Goal: Check status: Check status

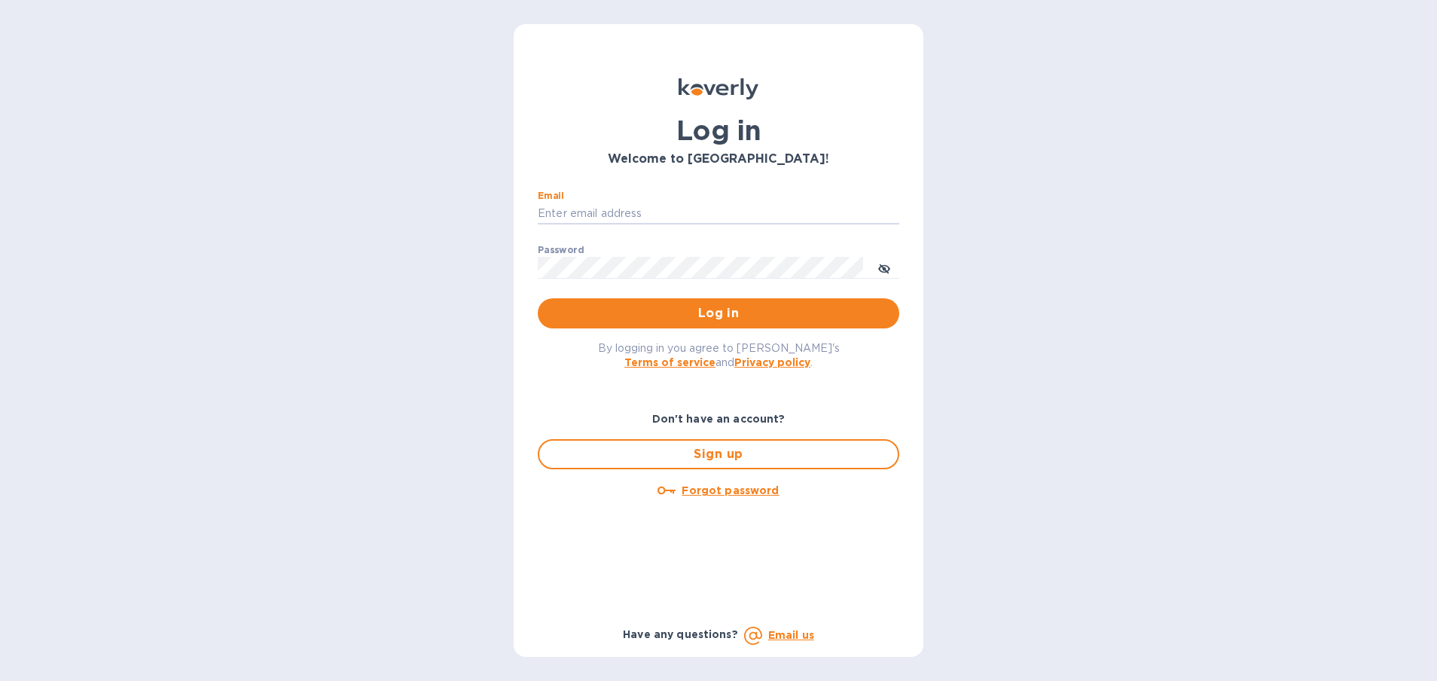
type input "dan@worldwidelibations.com"
click at [718, 313] on button "Log in" at bounding box center [719, 313] width 362 height 30
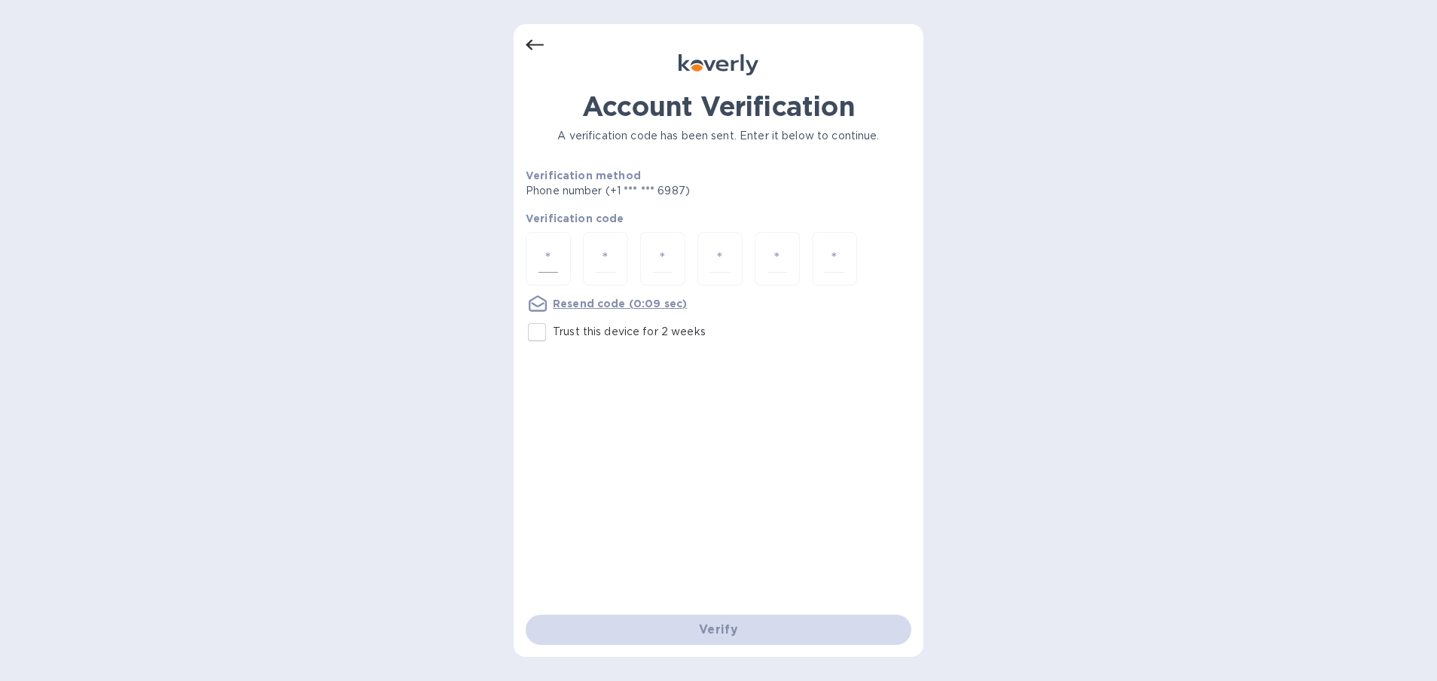
click at [563, 255] on div at bounding box center [548, 258] width 45 height 53
type input "2"
type input "4"
type input "7"
type input "9"
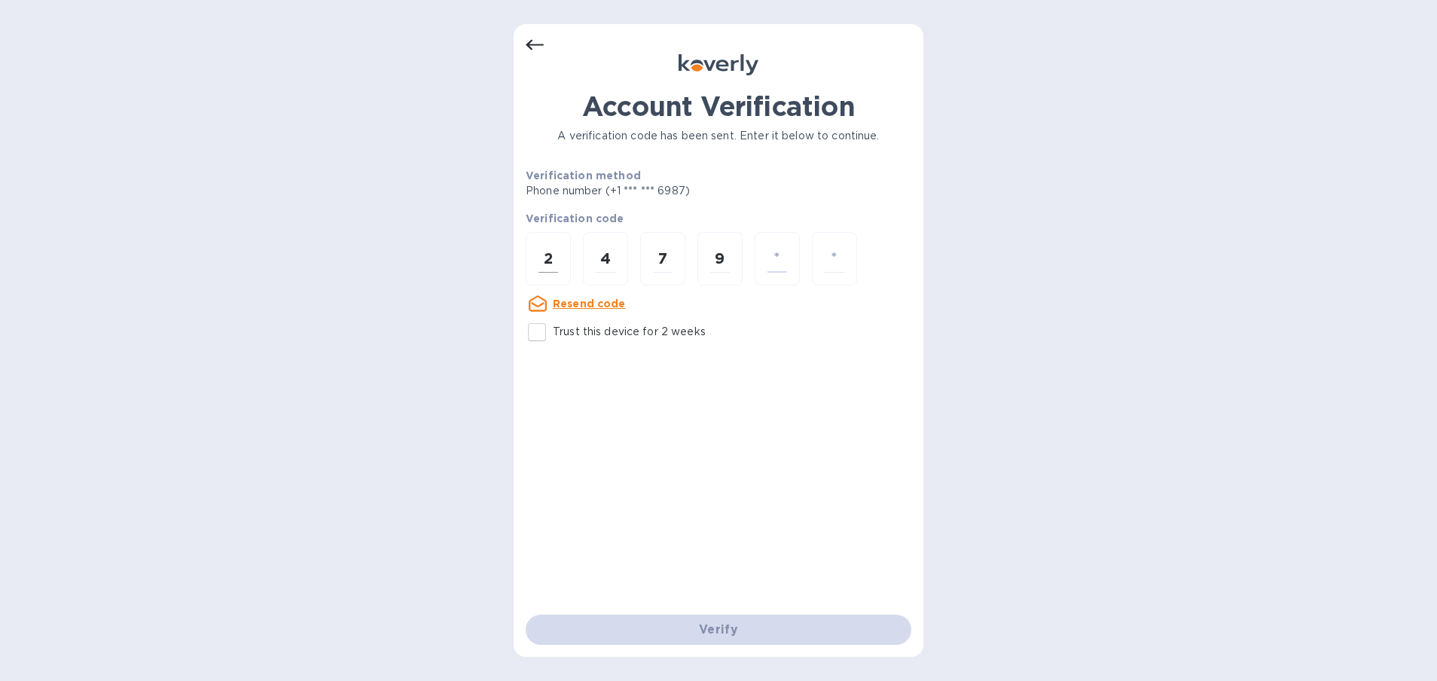
type input "6"
type input "2"
type input "4"
type input "7"
type input "9"
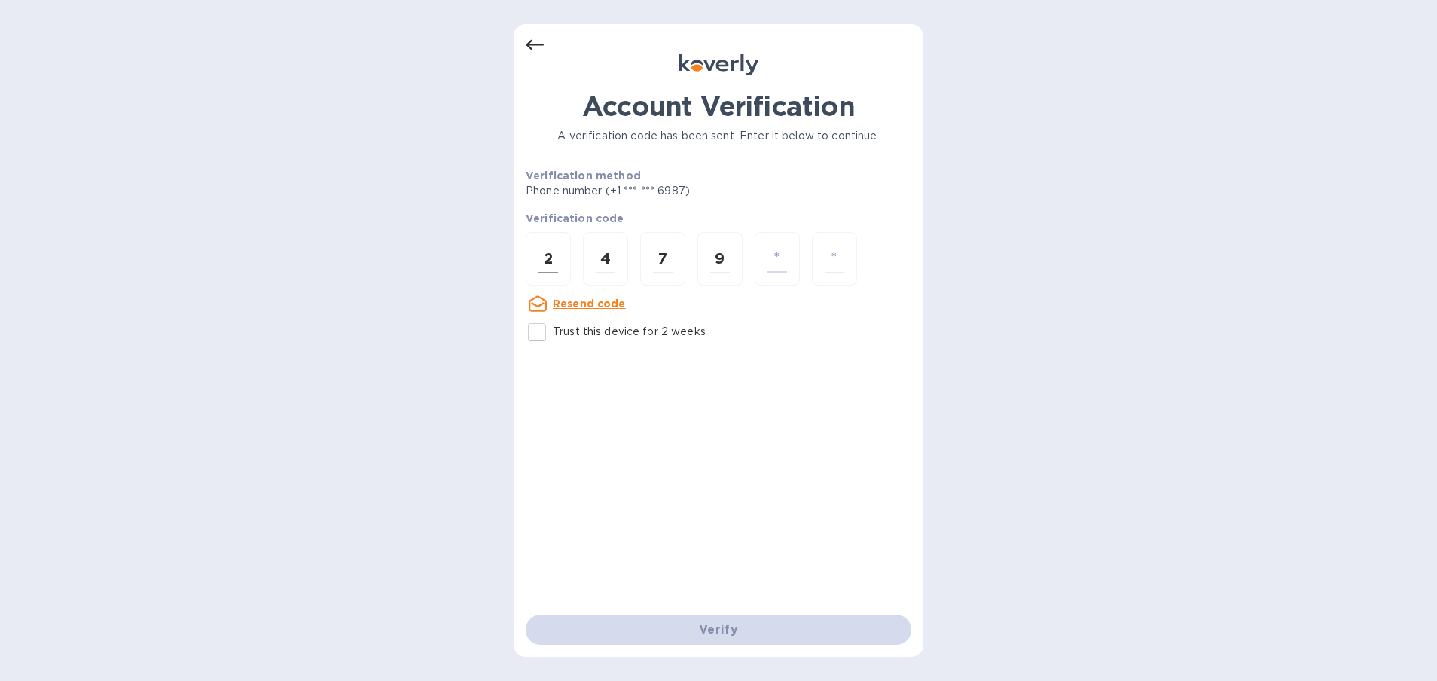
type input "6"
type input "7"
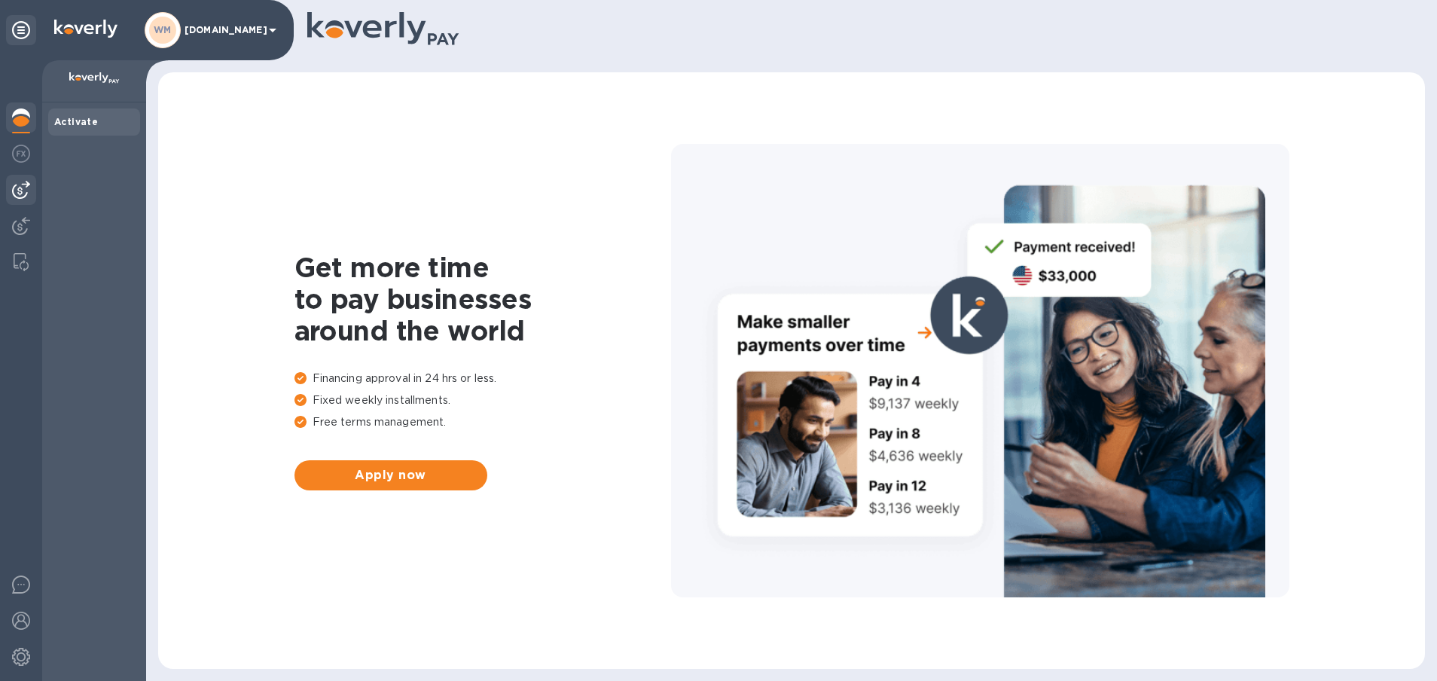
click at [26, 192] on img at bounding box center [21, 190] width 18 height 18
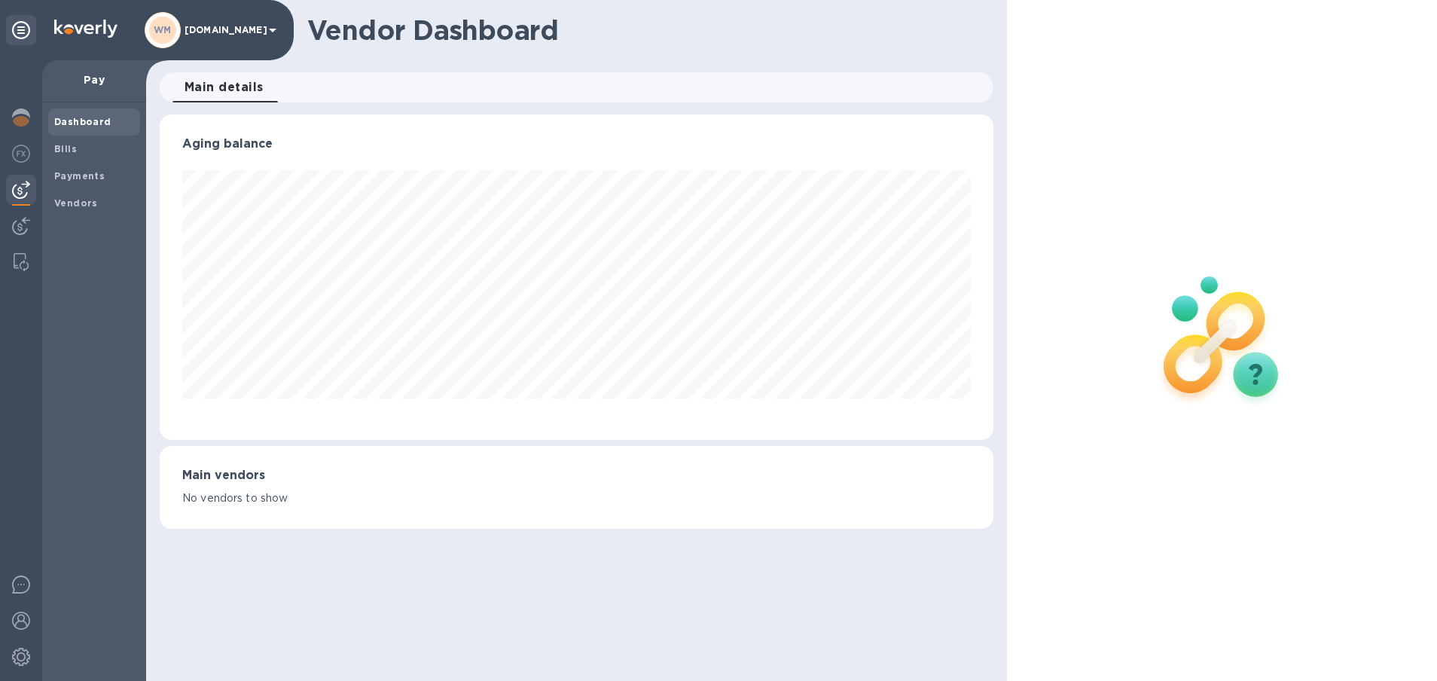
scroll to position [325, 833]
click at [87, 169] on span "Payments" at bounding box center [79, 176] width 50 height 15
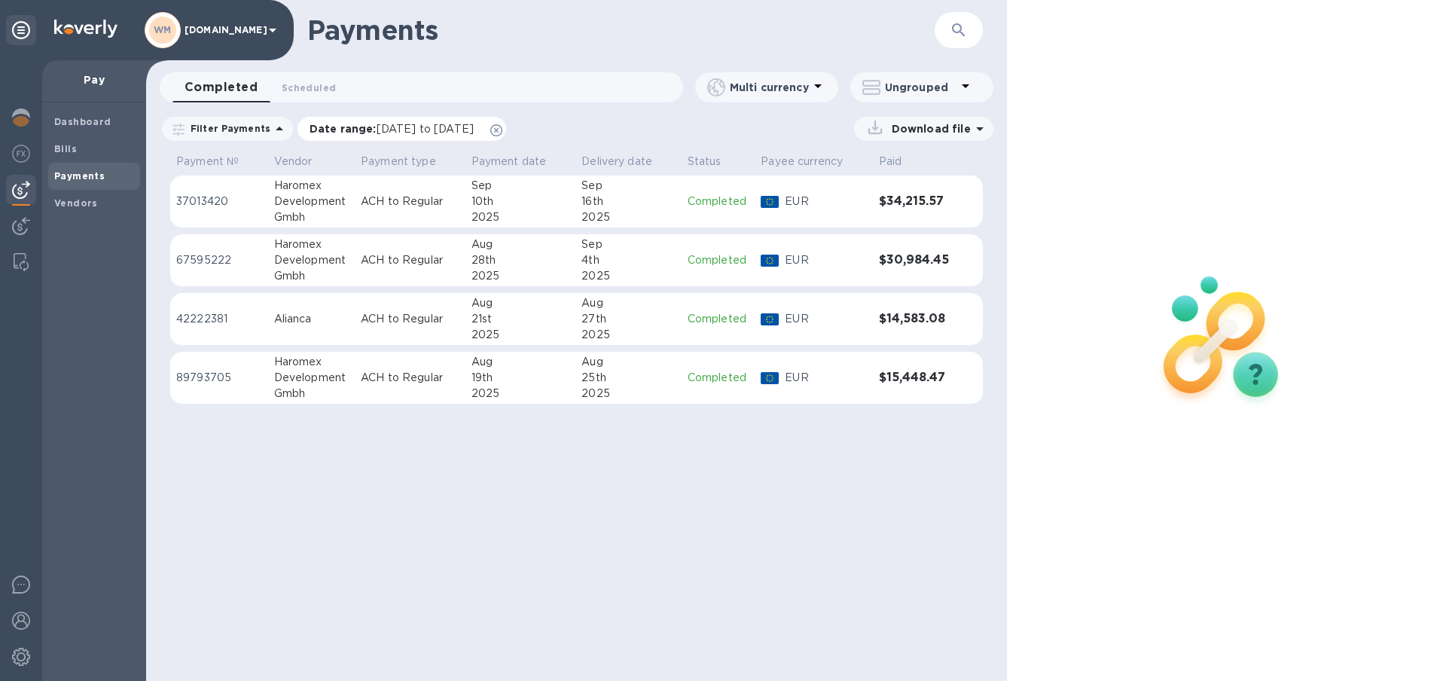
click at [450, 127] on span "[DATE] to [DATE]" at bounding box center [425, 129] width 97 height 12
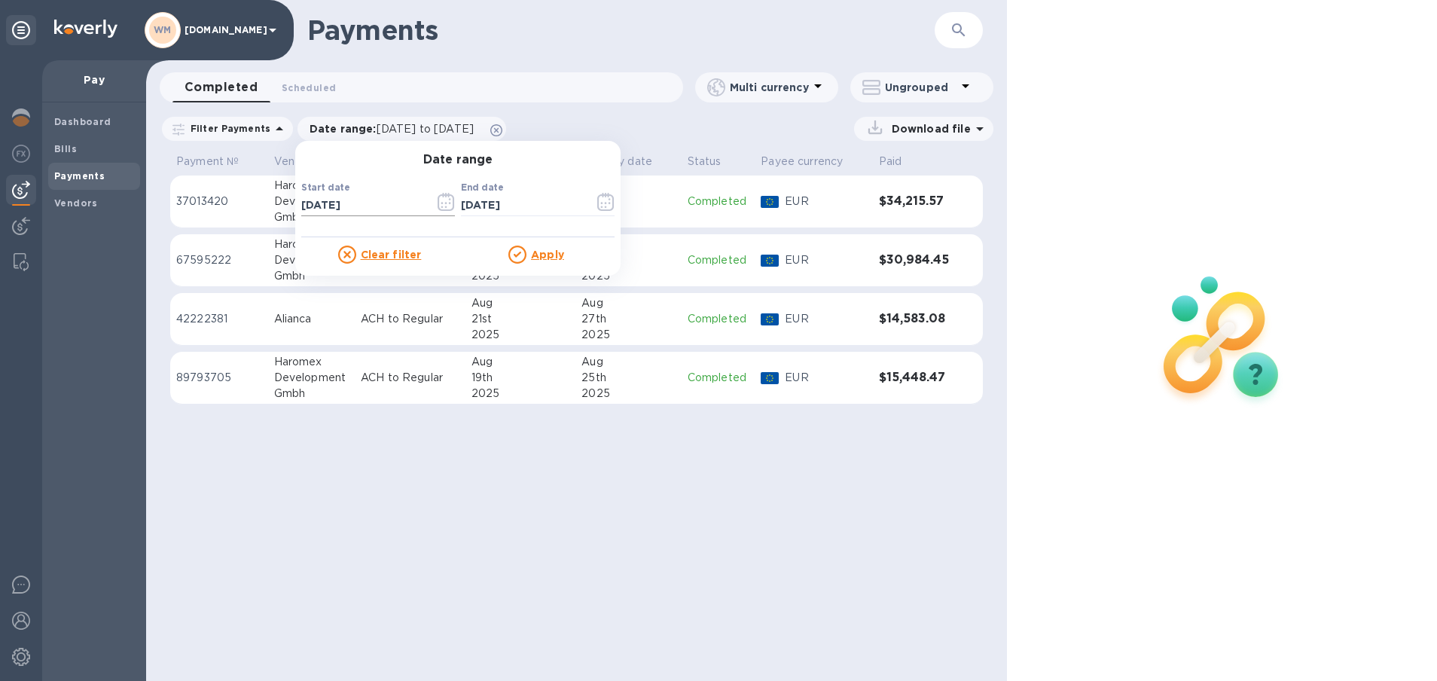
click at [442, 197] on icon "button" at bounding box center [446, 202] width 17 height 18
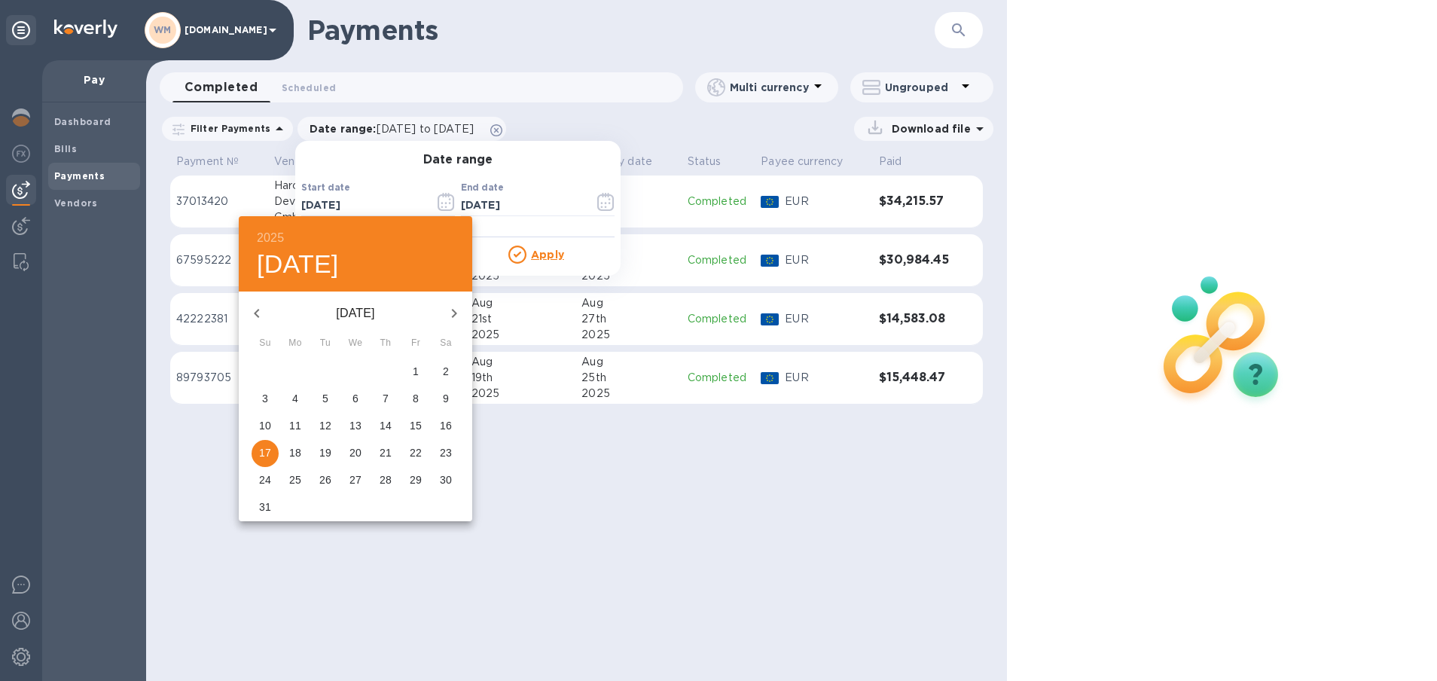
click at [259, 316] on icon "button" at bounding box center [257, 313] width 18 height 18
click at [331, 427] on p "13" at bounding box center [325, 425] width 12 height 15
type input "[DATE]"
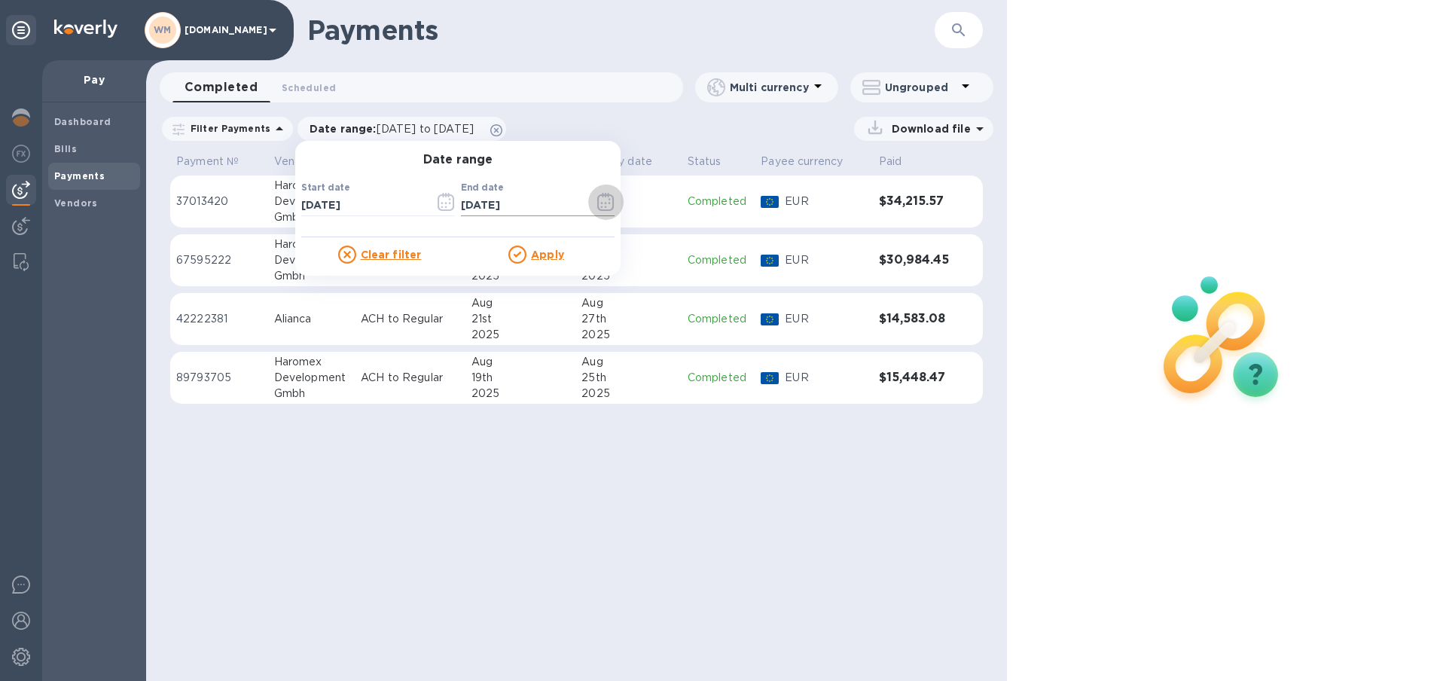
click at [597, 203] on icon "button" at bounding box center [605, 202] width 17 height 18
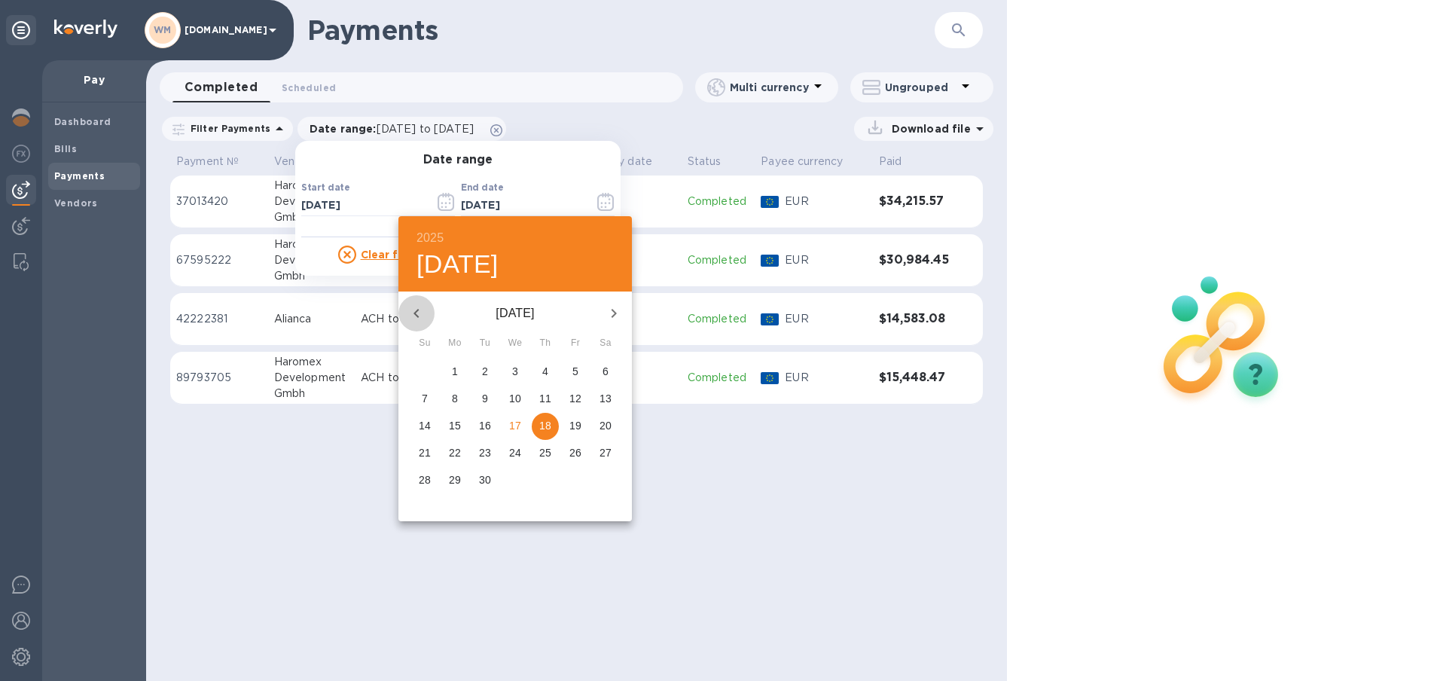
click at [419, 318] on icon "button" at bounding box center [416, 313] width 18 height 18
click at [514, 453] on p "25" at bounding box center [515, 452] width 12 height 15
type input "[DATE]"
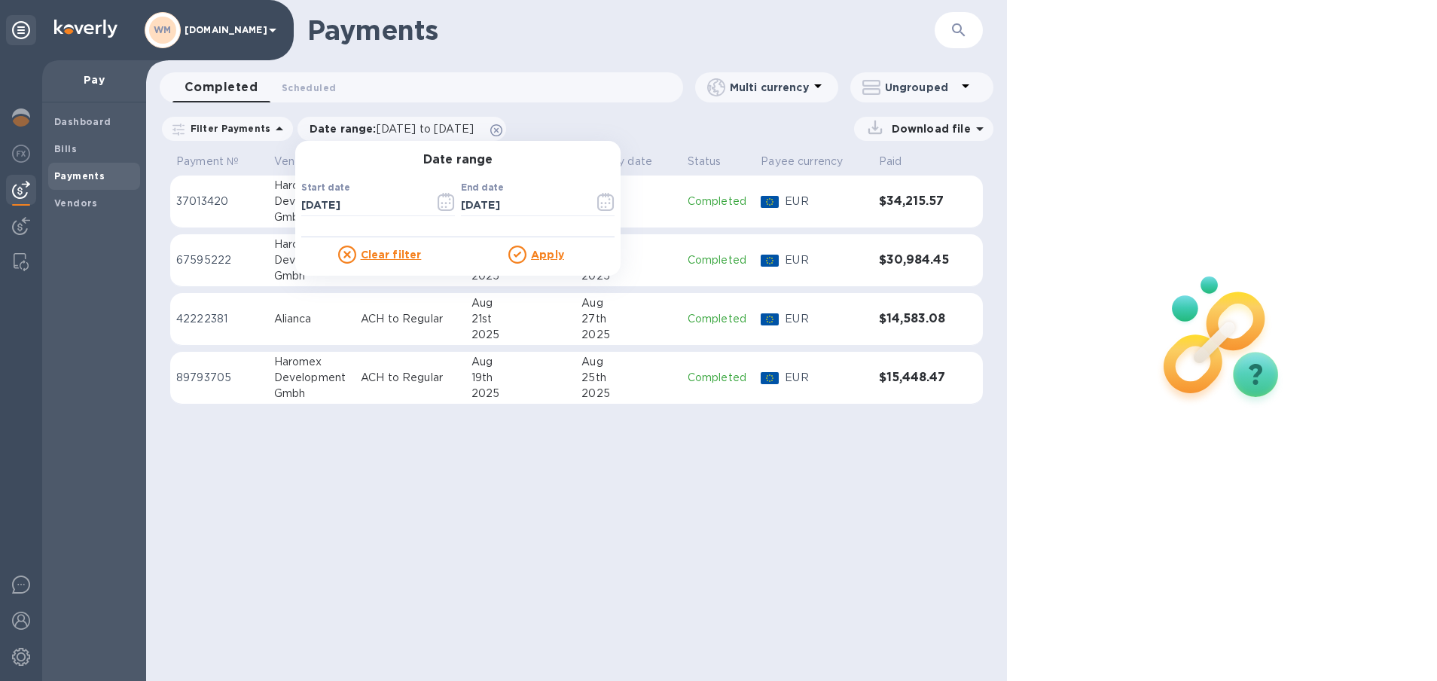
click at [534, 258] on u "Apply" at bounding box center [547, 255] width 33 height 12
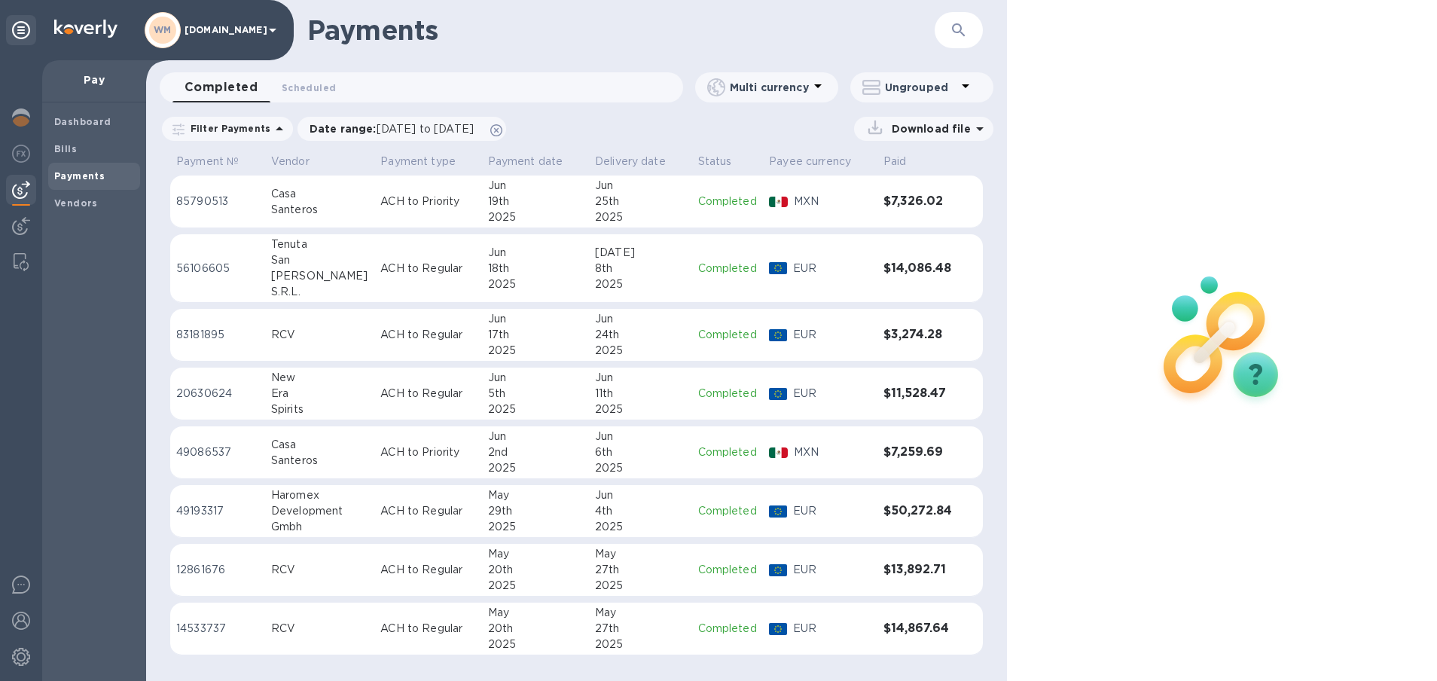
click at [307, 574] on div "RCV" at bounding box center [320, 570] width 98 height 16
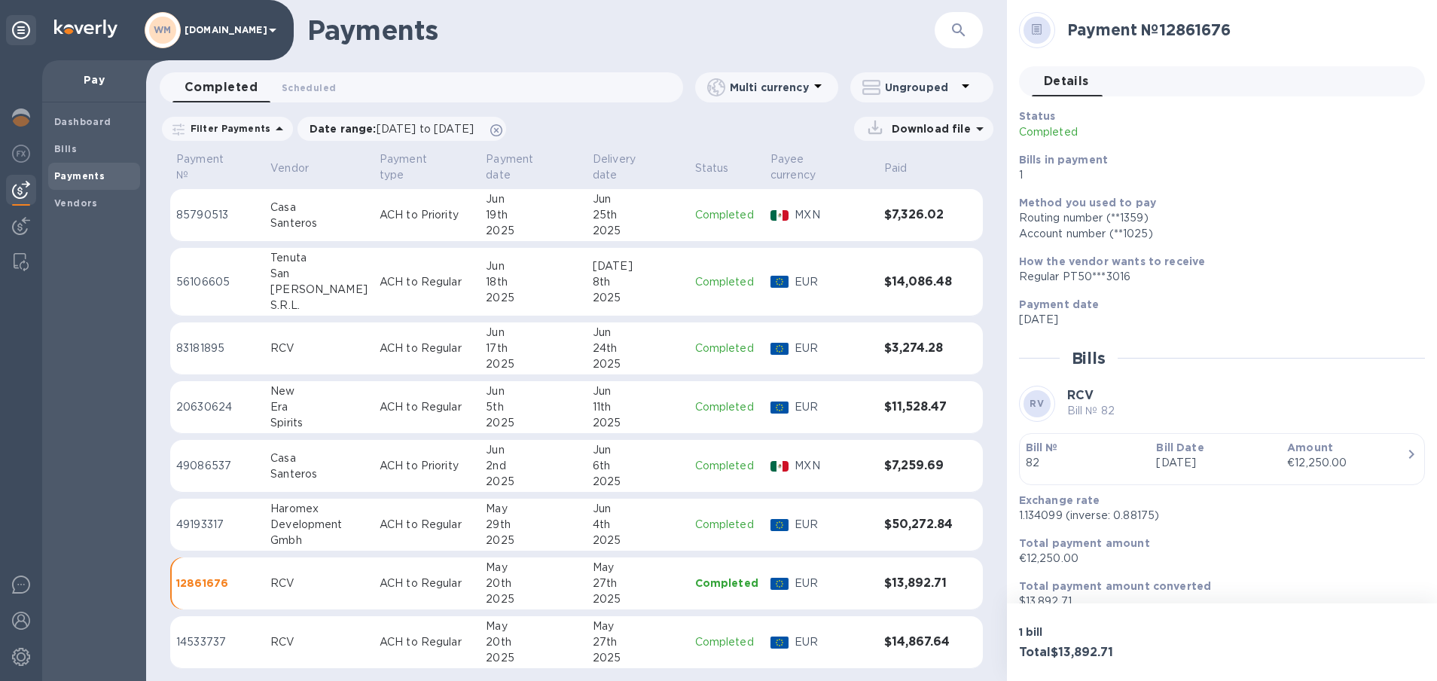
click at [905, 618] on td "$14,867.64" at bounding box center [918, 642] width 81 height 53
